Goal: Task Accomplishment & Management: Use online tool/utility

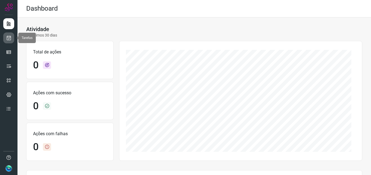
click at [11, 38] on icon at bounding box center [9, 37] width 6 height 5
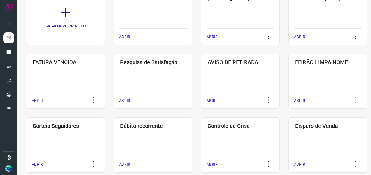
scroll to position [55, 0]
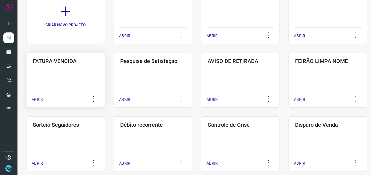
click at [114, 75] on div "FATURA VENCIDA ABRIR" at bounding box center [153, 80] width 79 height 55
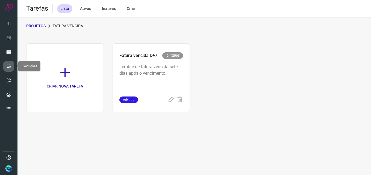
click at [12, 67] on link at bounding box center [8, 66] width 11 height 11
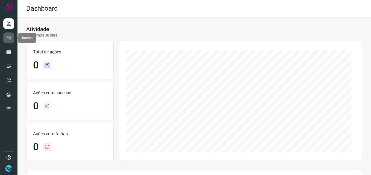
click at [5, 35] on link at bounding box center [8, 38] width 11 height 11
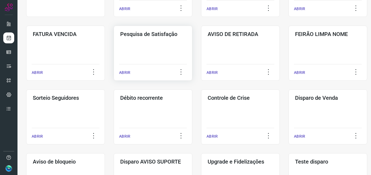
scroll to position [82, 0]
click at [289, 47] on div "AVISO DE RETIRADA ABRIR" at bounding box center [328, 52] width 79 height 55
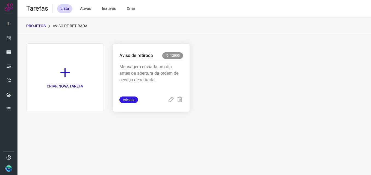
click at [122, 60] on div "Aviso de retirada ID: 12005" at bounding box center [151, 56] width 64 height 8
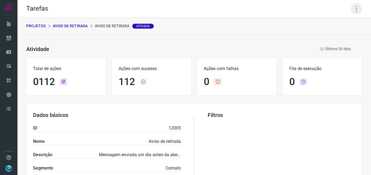
click at [352, 14] on icon at bounding box center [356, 8] width 11 height 11
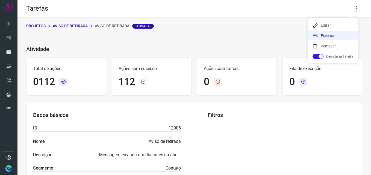
click at [341, 35] on li "Executar" at bounding box center [333, 35] width 50 height 9
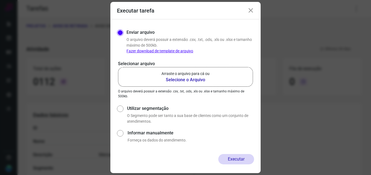
click at [202, 78] on b "Selecione o Arquivo" at bounding box center [186, 80] width 48 height 7
click at [0, 0] on input "Arraste o arquivo para cá ou Selecione o Arquivo" at bounding box center [0, 0] width 0 height 0
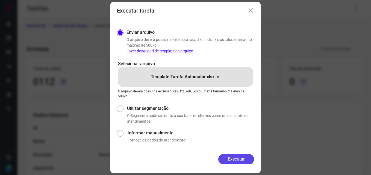
click at [236, 158] on button "Executar" at bounding box center [236, 159] width 36 height 10
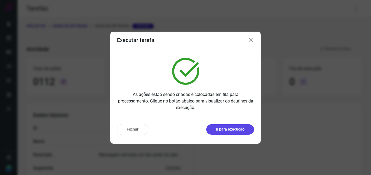
click at [227, 130] on p "Ir para execução" at bounding box center [230, 130] width 29 height 6
